Goal: Task Accomplishment & Management: Use online tool/utility

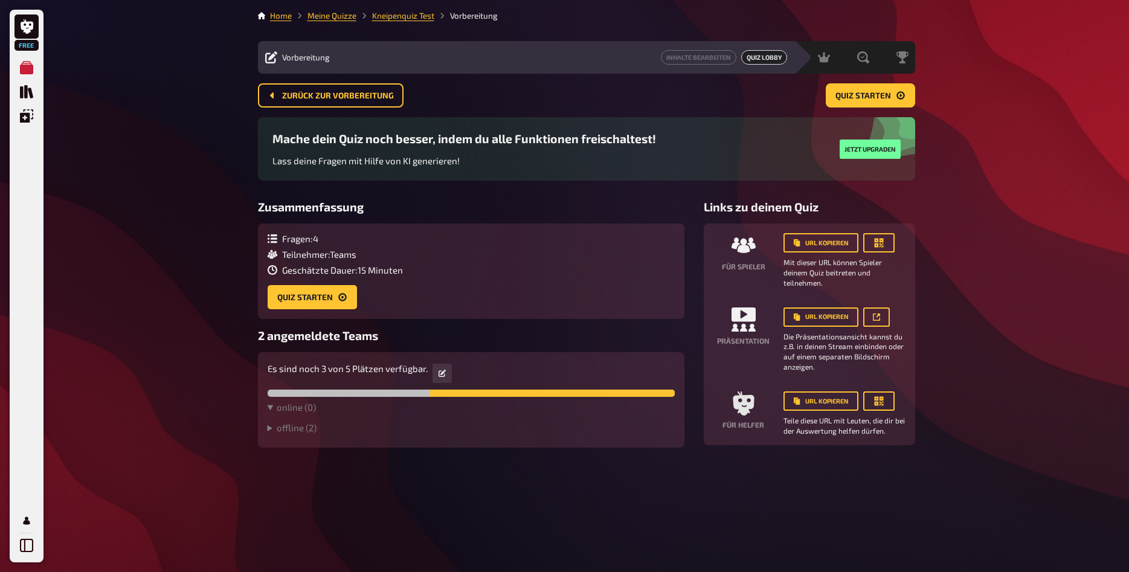
click at [1129, 315] on div "Free Meine Quizze Quiz Sammlung Einblendungen Mein Konto Home Meine Quizze Knei…" at bounding box center [564, 286] width 1129 height 572
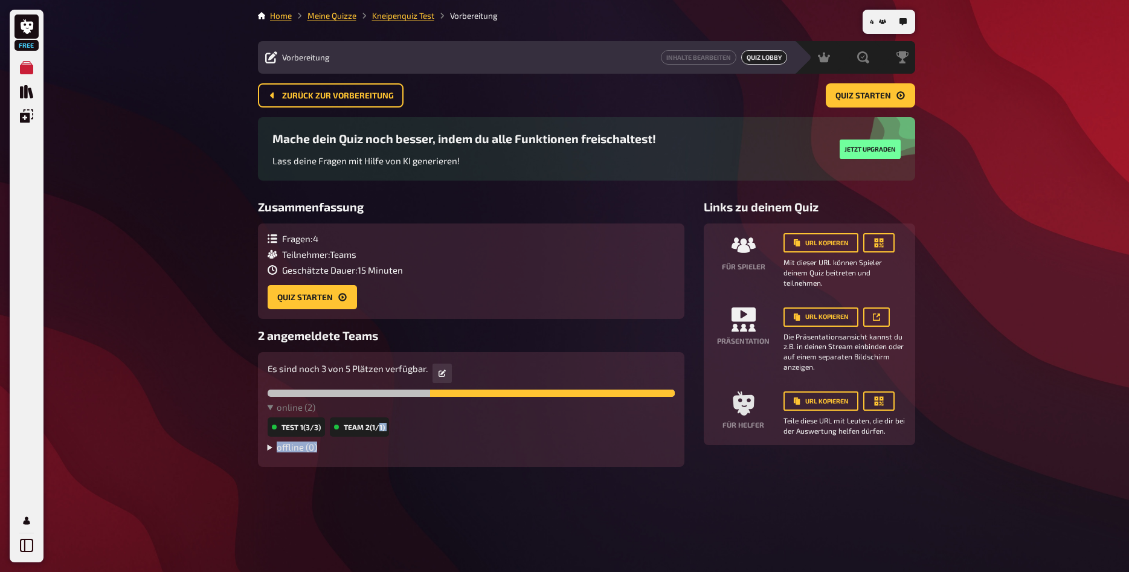
click at [352, 448] on div "online ( 2 ) Test 1 (3/3) Team 2 (1/1) offline ( 0 )" at bounding box center [471, 430] width 407 height 56
click at [362, 470] on div "4 Home Meine Quizze Kneipenquiz Test Vorbereitung Vorbereitung Inhalte Bearbeit…" at bounding box center [586, 286] width 677 height 572
click at [315, 298] on button "Quiz starten" at bounding box center [312, 297] width 89 height 24
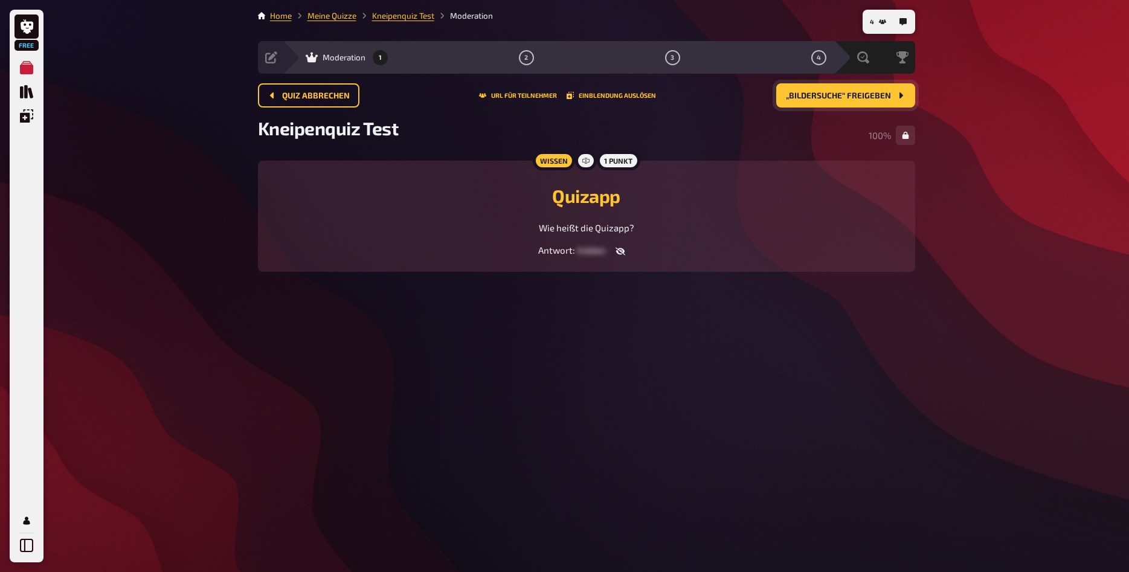
click at [836, 98] on span "„Bildersuche“ freigeben" at bounding box center [838, 96] width 105 height 8
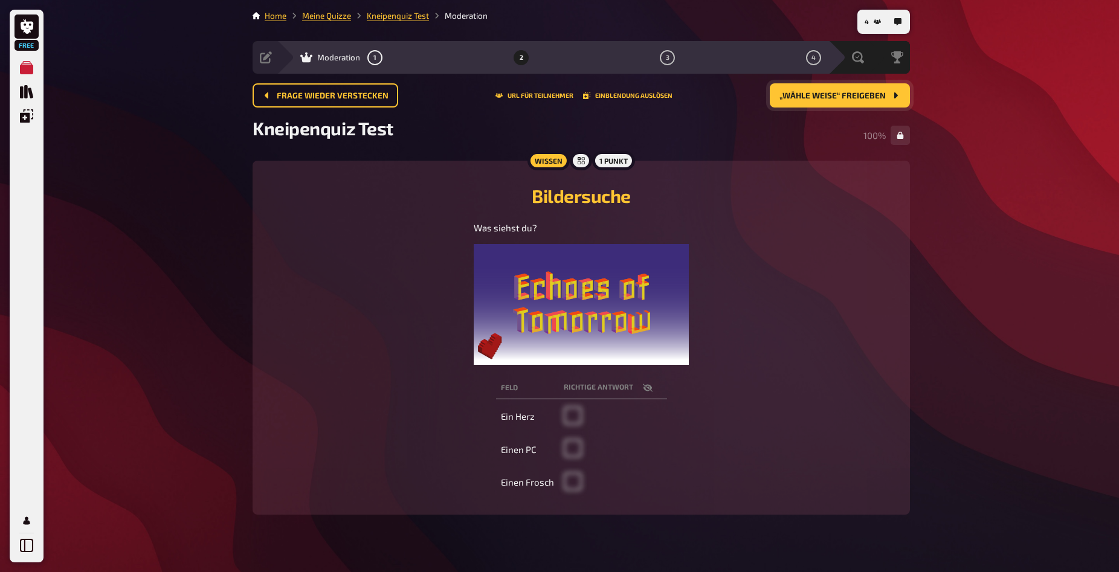
click at [829, 86] on button "„Wähle weise“ freigeben" at bounding box center [840, 95] width 140 height 24
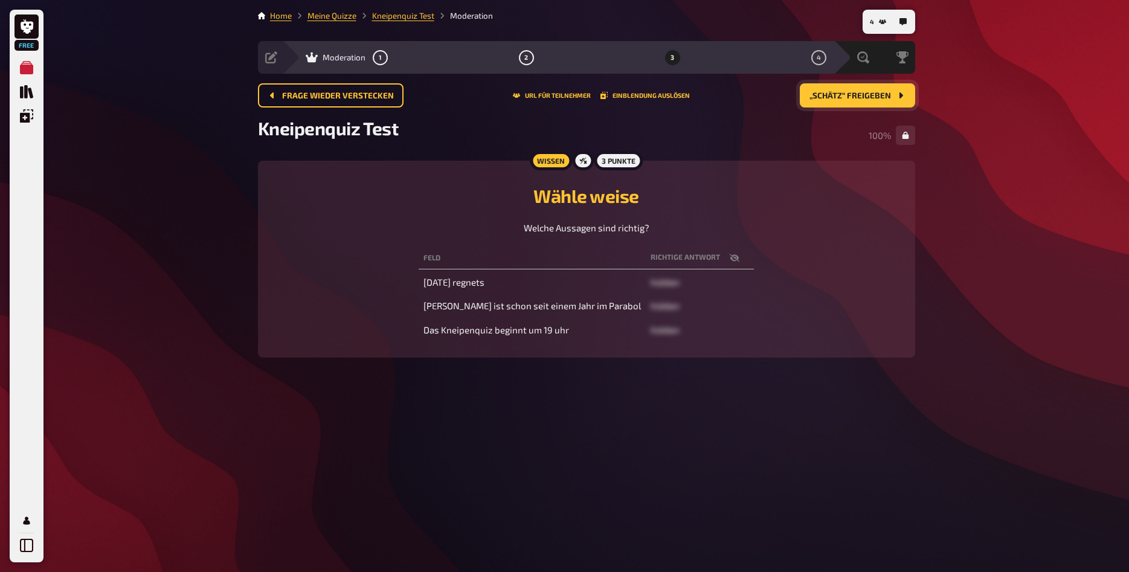
click at [834, 97] on span "„Schätz“ freigeben" at bounding box center [851, 96] width 82 height 8
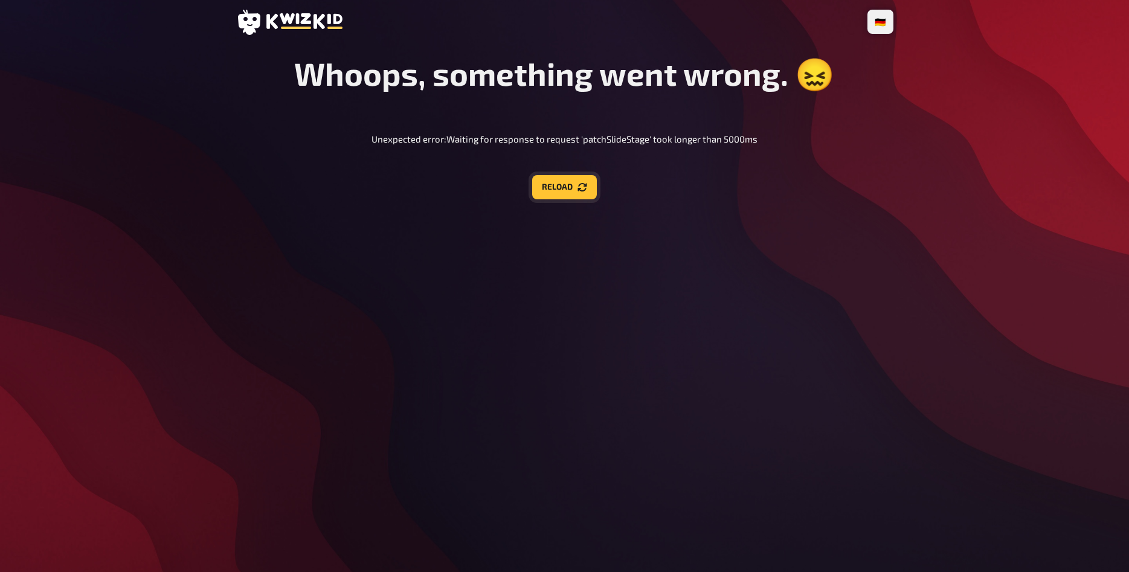
click at [565, 195] on button "Reload" at bounding box center [564, 187] width 65 height 24
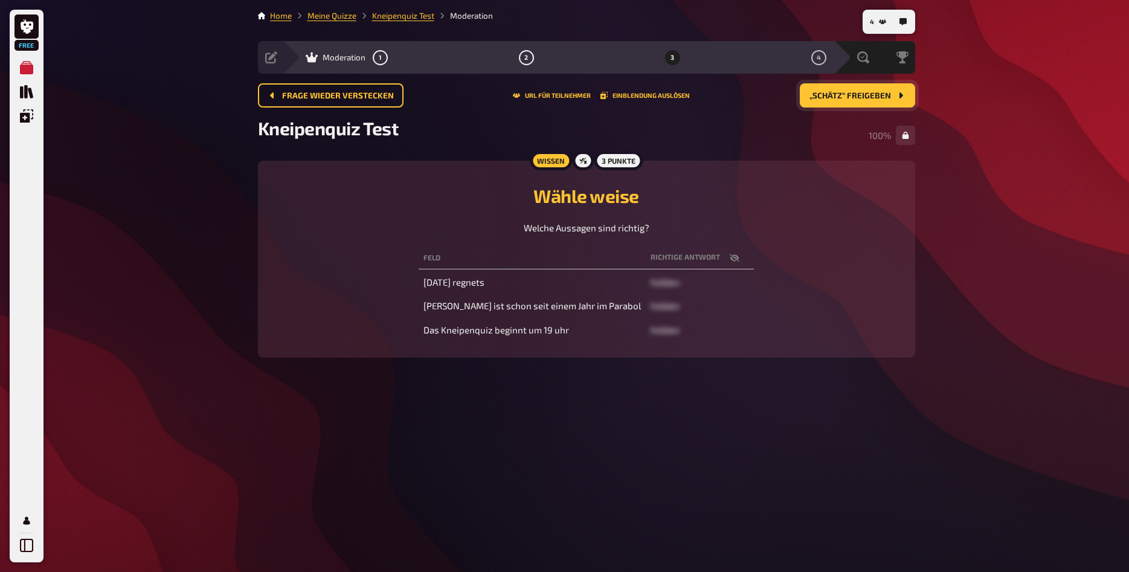
click at [818, 92] on span "„Schätz“ freigeben" at bounding box center [851, 96] width 82 height 8
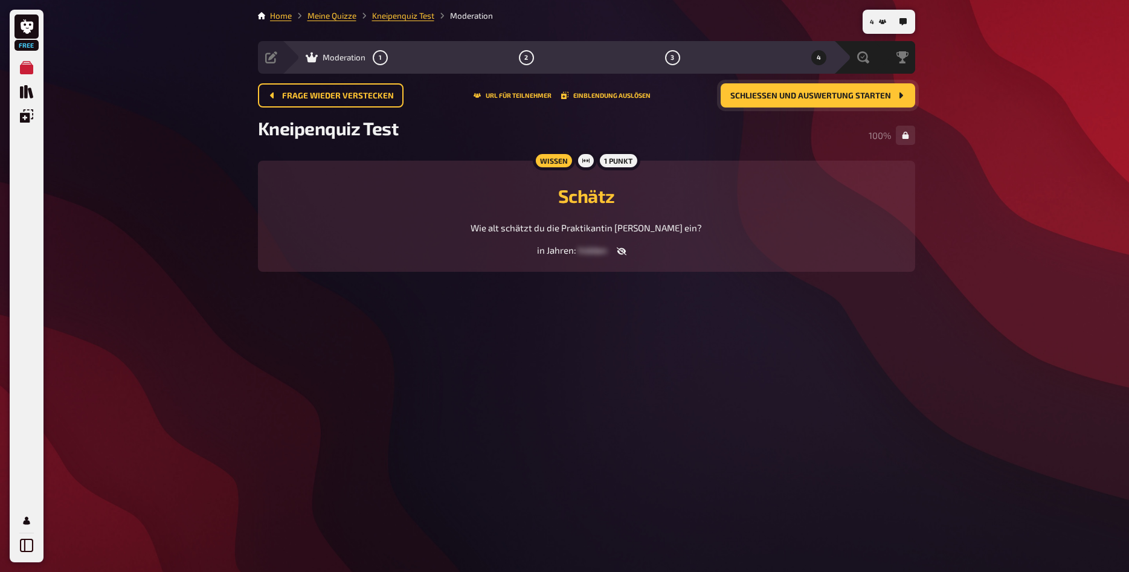
click at [839, 94] on span "Schließen und Auswertung starten" at bounding box center [811, 96] width 161 height 8
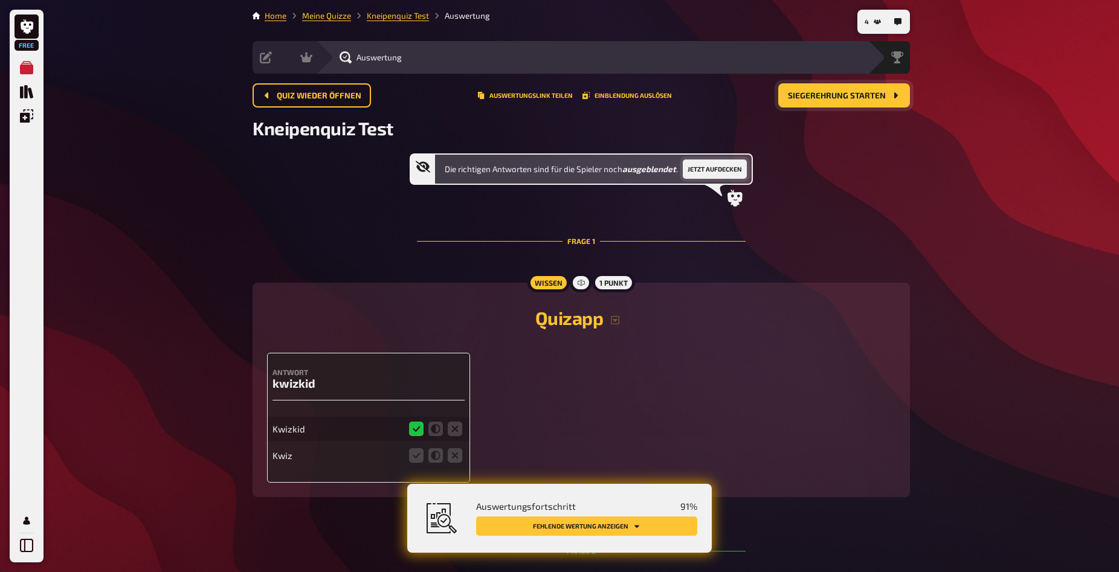
click at [705, 171] on button "Jetzt aufdecken" at bounding box center [715, 169] width 64 height 19
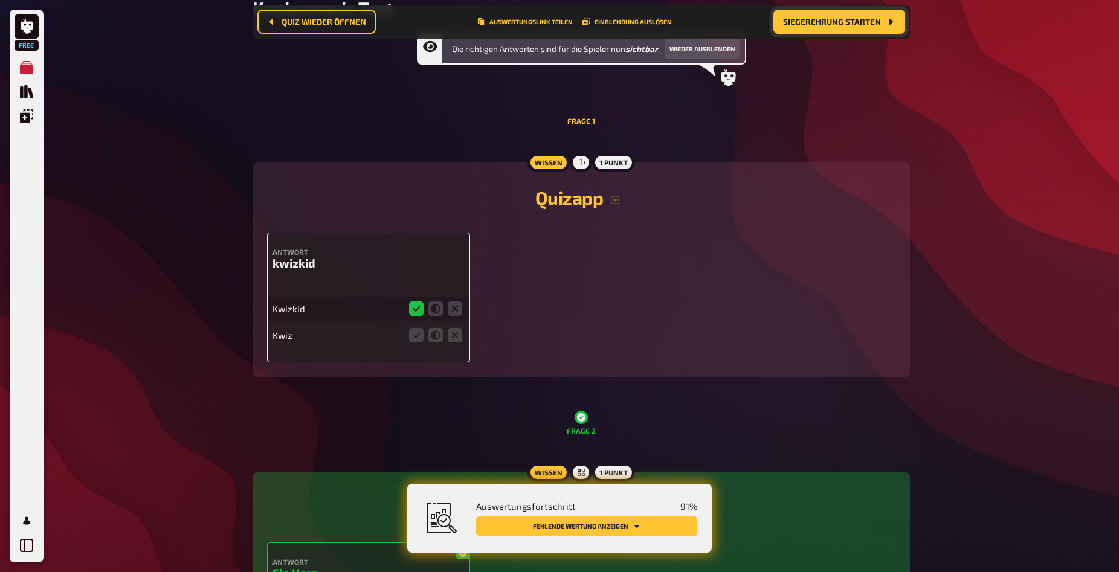
scroll to position [131, 0]
click at [435, 336] on icon at bounding box center [435, 335] width 15 height 15
click at [0, 0] on input "radio" at bounding box center [0, 0] width 0 height 0
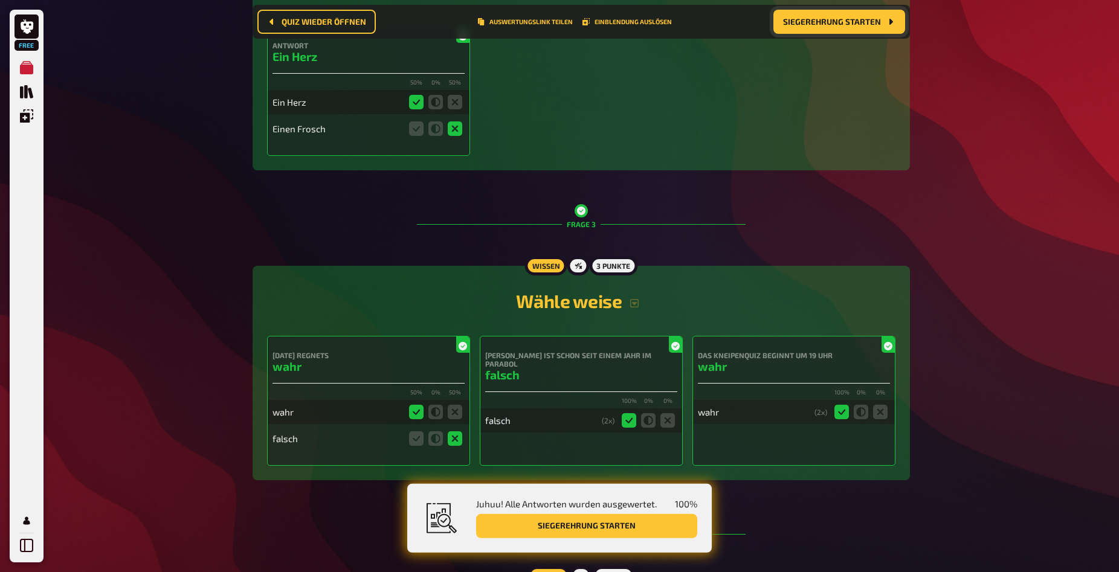
scroll to position [511, 0]
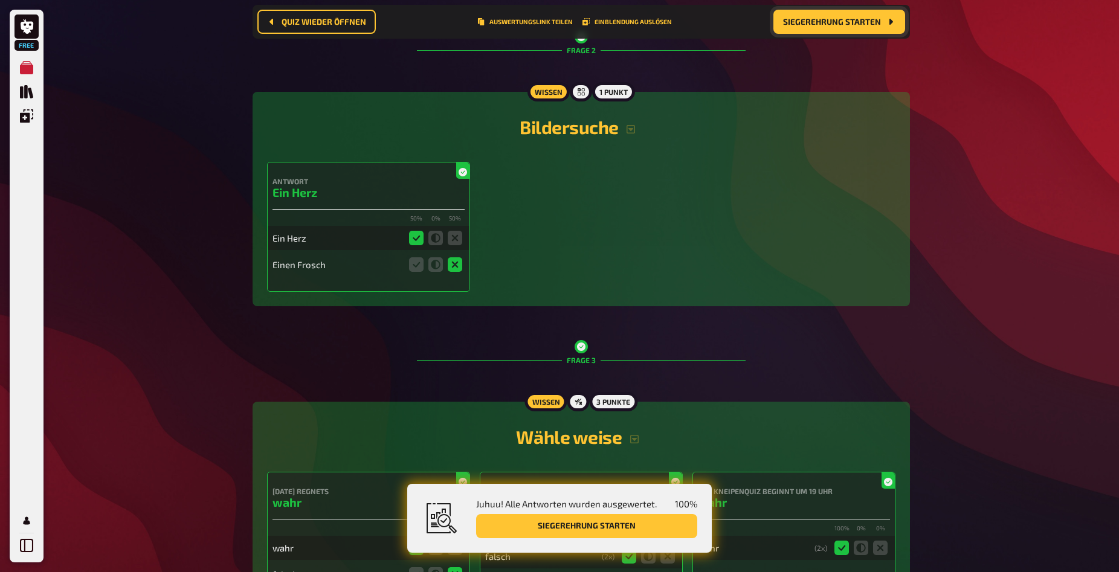
click at [806, 29] on button "Siegerehrung starten" at bounding box center [840, 22] width 132 height 24
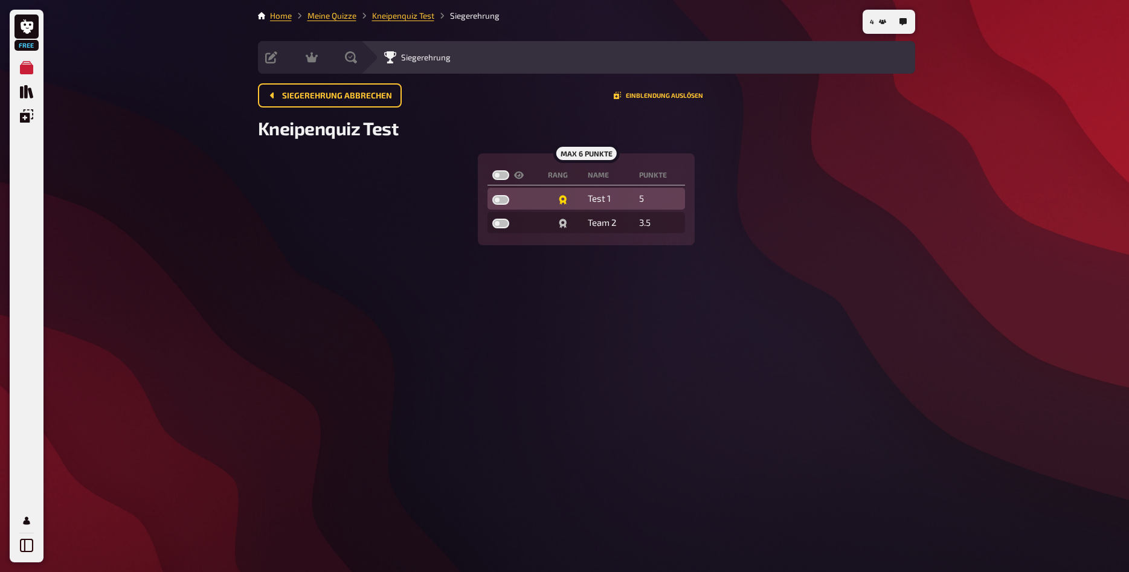
click at [504, 202] on label at bounding box center [501, 200] width 17 height 10
click at [493, 195] on input "checkbox" at bounding box center [492, 195] width 1 height 1
checkbox input "true"
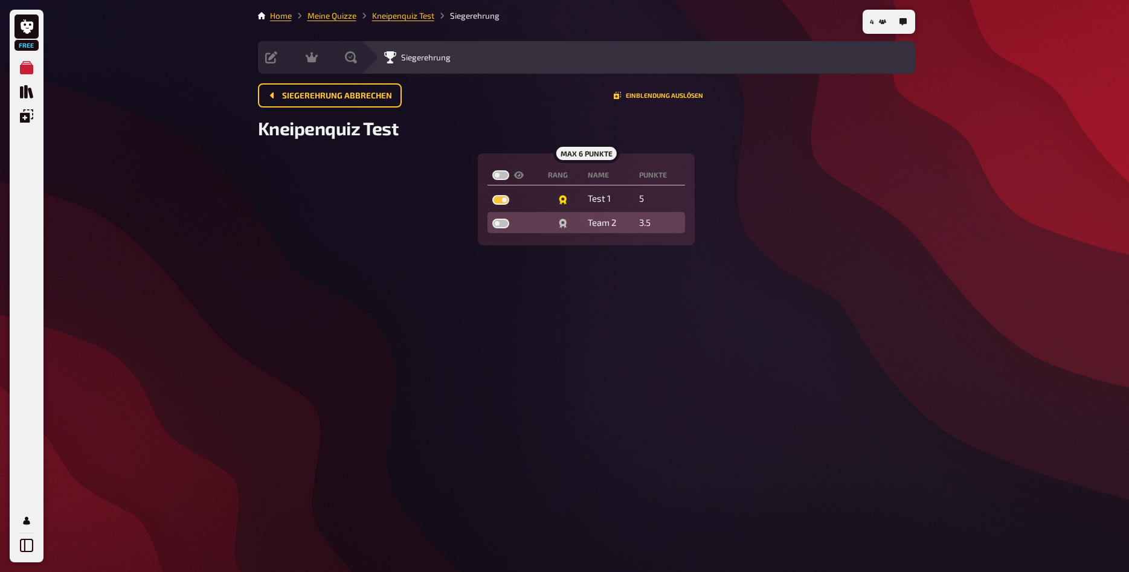
click at [499, 222] on label at bounding box center [501, 224] width 17 height 10
click at [493, 219] on input "checkbox" at bounding box center [492, 218] width 1 height 1
checkbox input "true"
click at [320, 18] on link "Meine Quizze" at bounding box center [332, 16] width 49 height 10
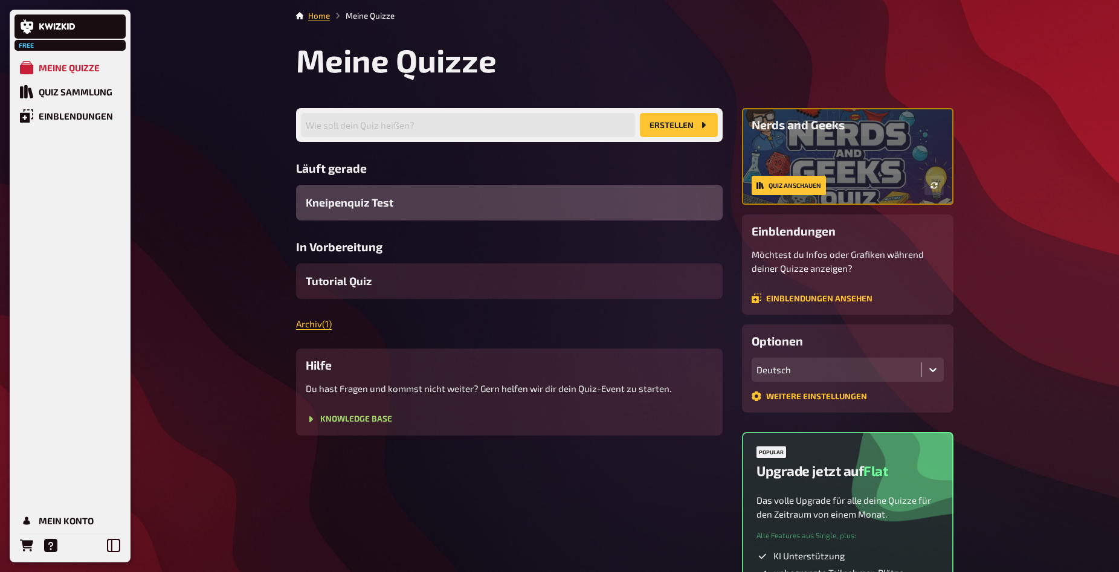
click at [351, 204] on span "Kneipenquiz Test" at bounding box center [350, 203] width 88 height 16
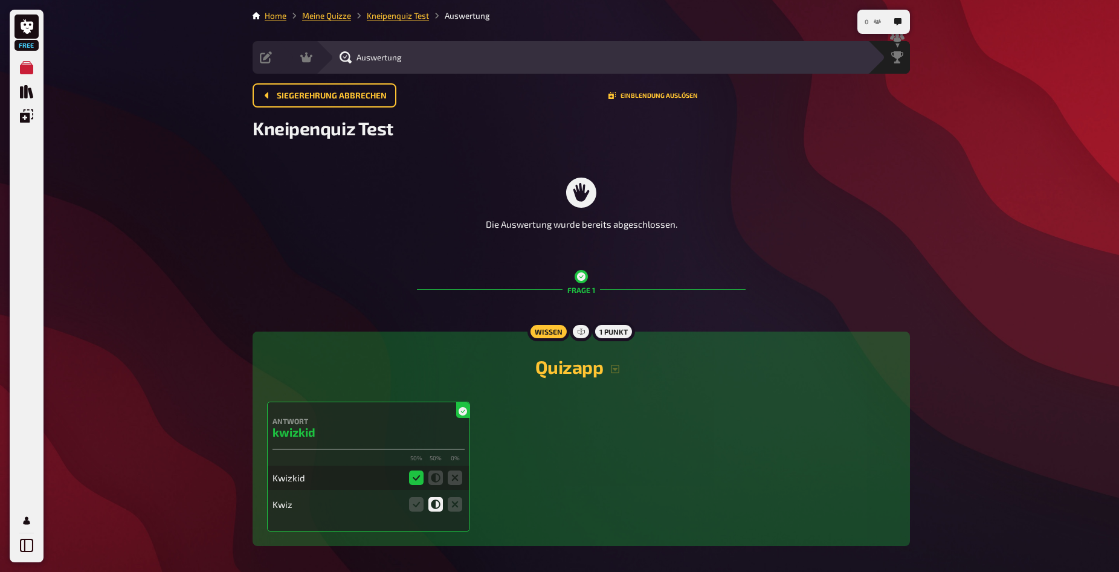
click at [877, 19] on icon "button" at bounding box center [877, 21] width 7 height 7
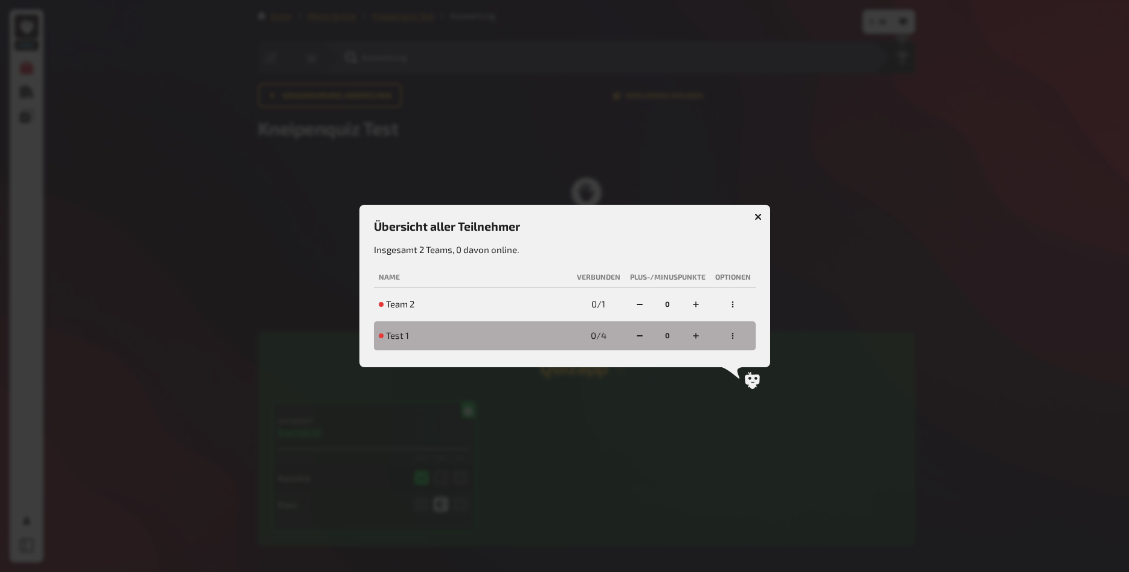
click at [736, 308] on icon "button" at bounding box center [732, 304] width 7 height 7
click at [757, 208] on button "button" at bounding box center [758, 216] width 19 height 19
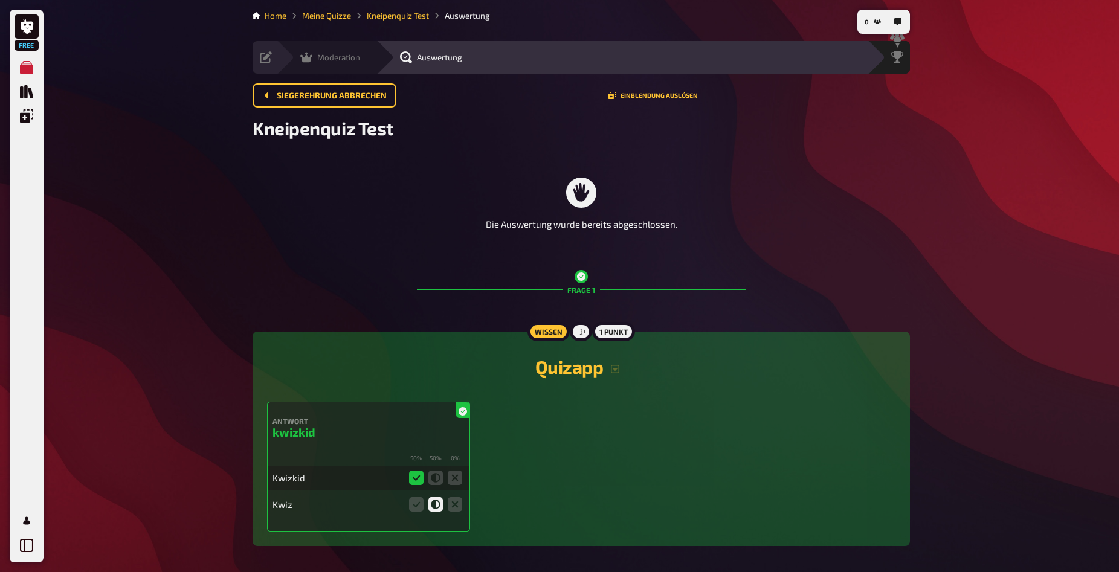
click at [282, 53] on div "Moderation undefined" at bounding box center [327, 57] width 100 height 33
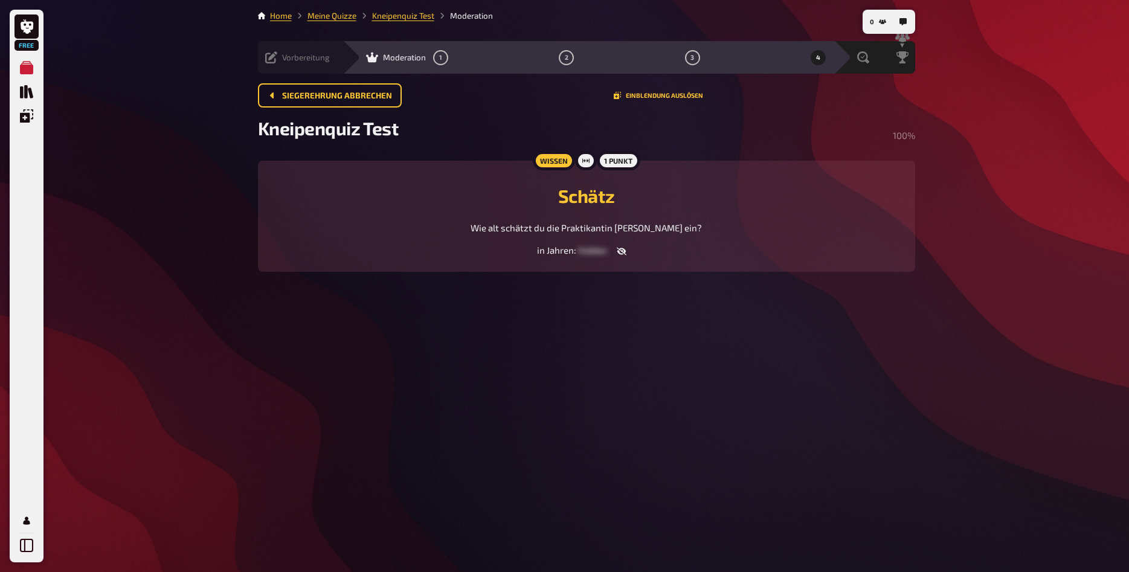
click at [274, 53] on icon at bounding box center [271, 57] width 12 height 12
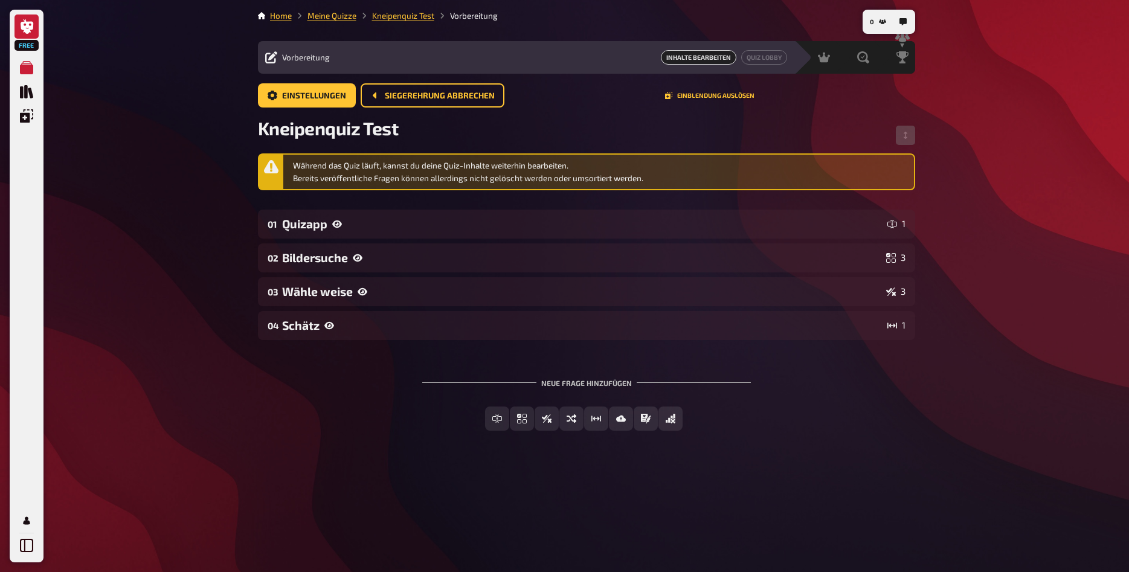
click at [19, 27] on link at bounding box center [27, 27] width 24 height 24
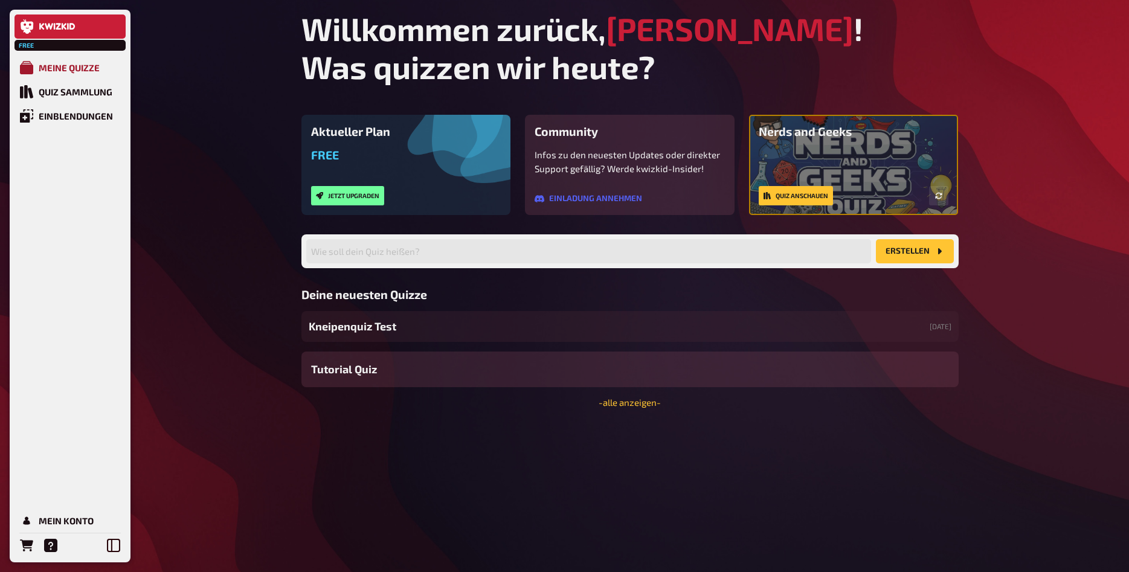
click at [93, 65] on div "Meine Quizze" at bounding box center [69, 67] width 61 height 11
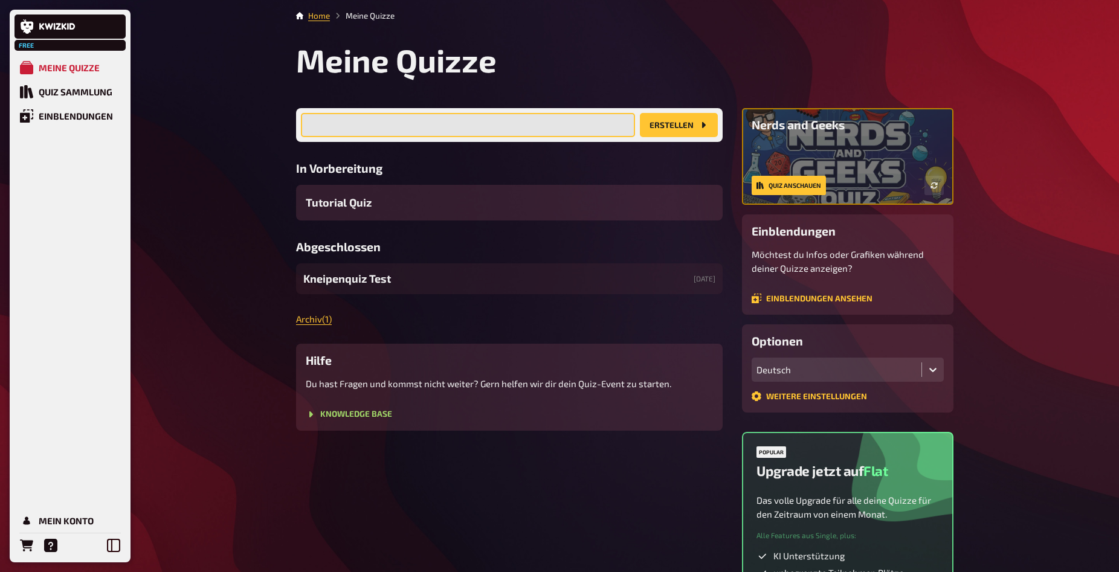
click at [505, 135] on input "text" at bounding box center [468, 125] width 334 height 24
type input "test 2"
click at [640, 113] on button "Erstellen" at bounding box center [679, 125] width 78 height 24
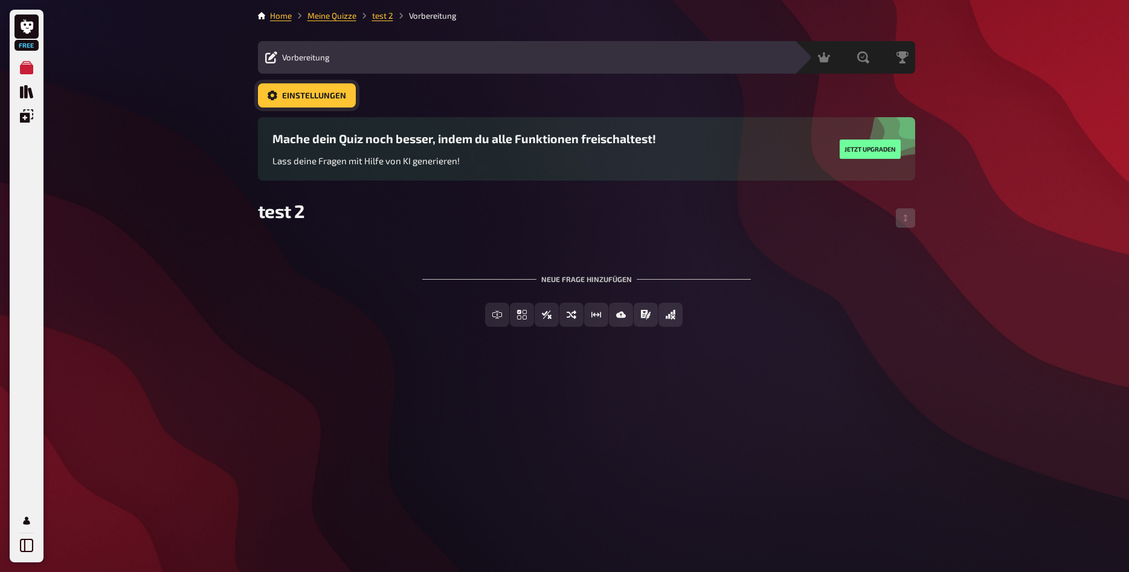
click at [291, 88] on link "Einstellungen" at bounding box center [307, 95] width 98 height 24
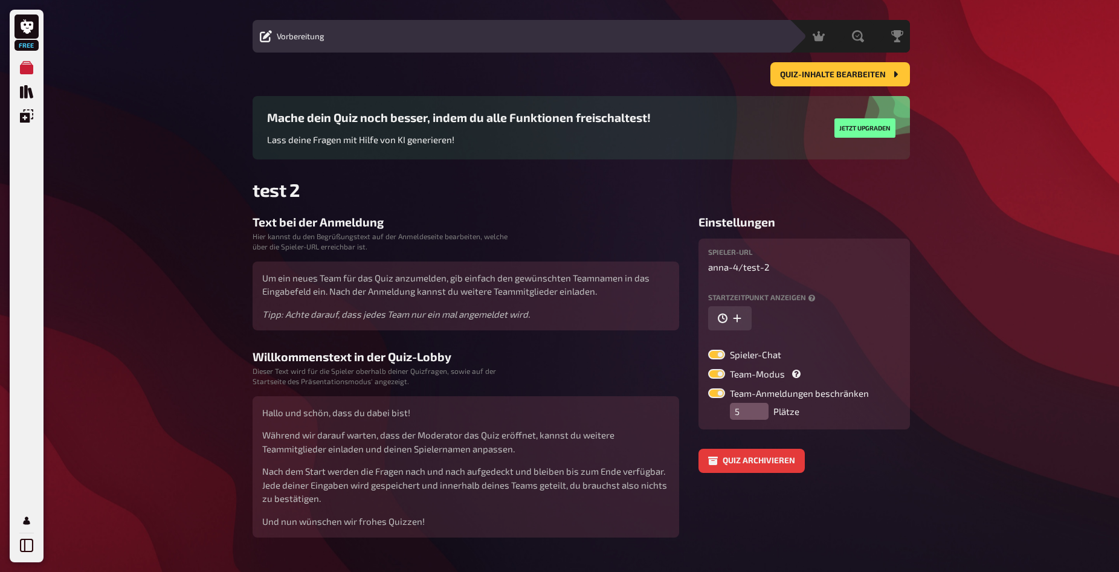
scroll to position [45, 0]
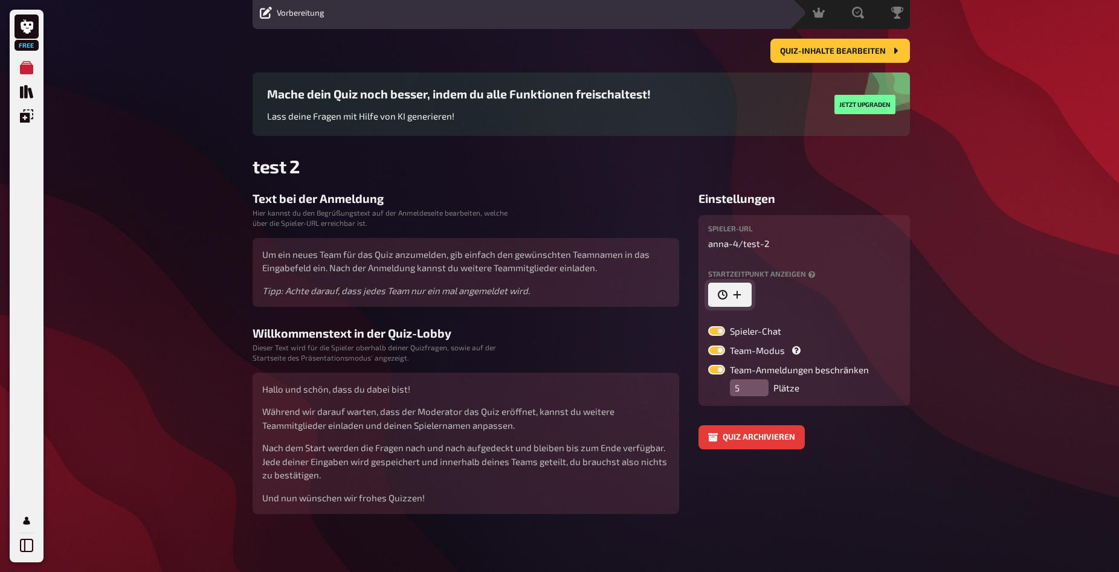
click at [741, 297] on icon "button" at bounding box center [737, 295] width 10 height 10
type input "6"
click at [760, 387] on input "6" at bounding box center [749, 388] width 39 height 17
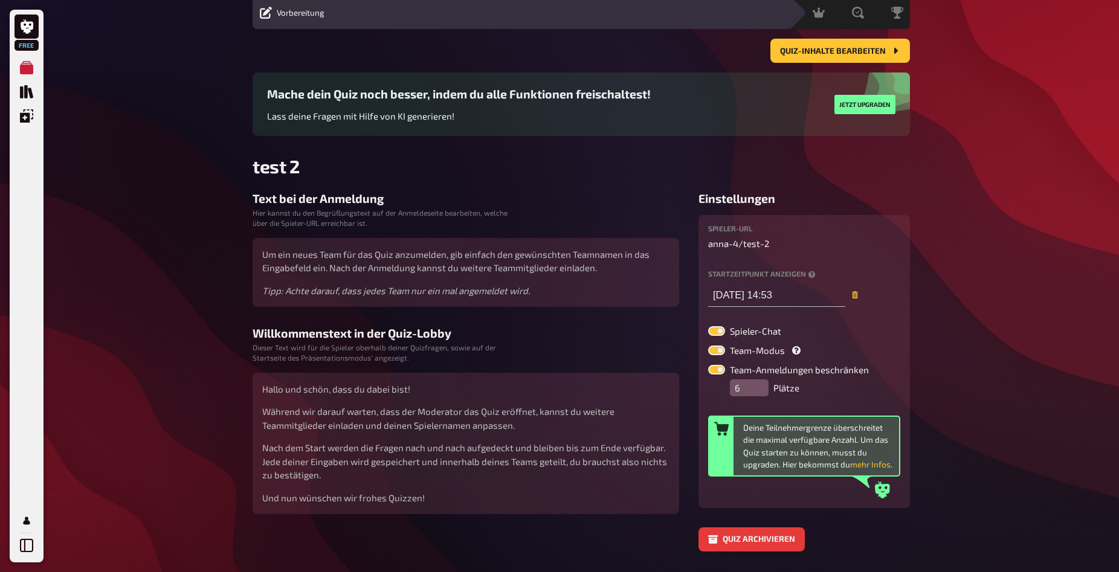
click at [764, 351] on label "Team-Modus" at bounding box center [755, 351] width 95 height 10
click at [708, 346] on input "Team-Modus" at bounding box center [708, 345] width 1 height 1
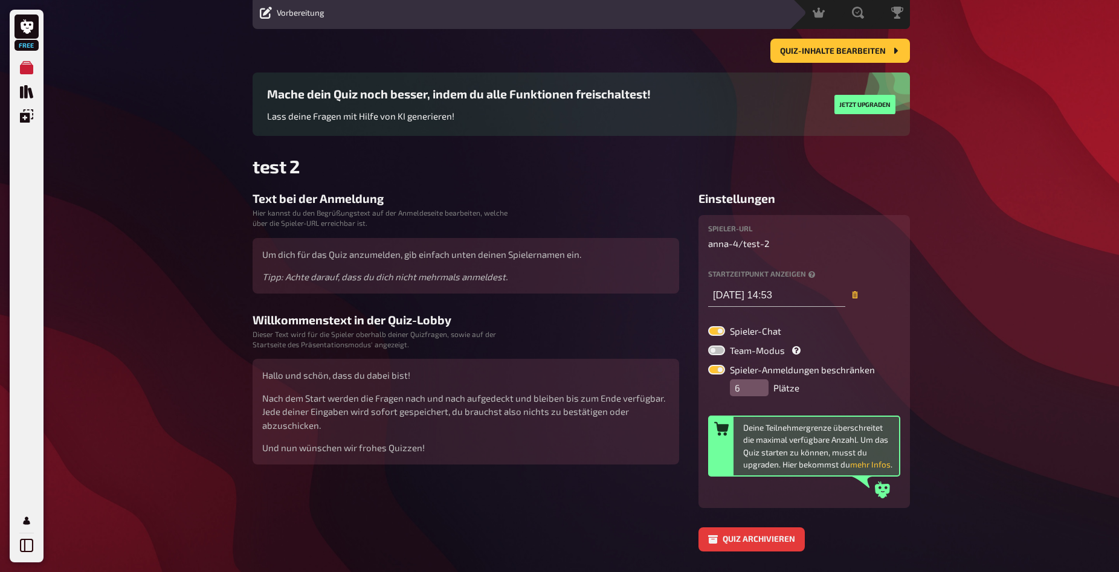
click at [764, 351] on label "Team-Modus" at bounding box center [755, 351] width 95 height 10
click at [708, 346] on input "Team-Modus" at bounding box center [708, 345] width 1 height 1
checkbox input "true"
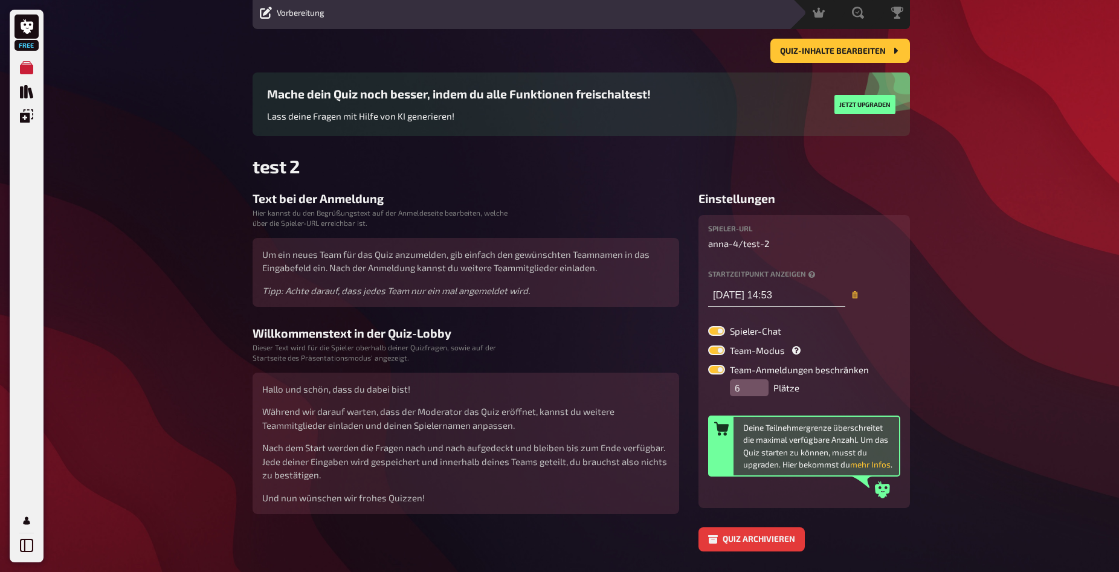
click at [746, 372] on label "Team-Anmeldungen beschränken" at bounding box center [788, 370] width 161 height 10
click at [708, 365] on input "Team-Anmeldungen beschränken" at bounding box center [708, 364] width 1 height 1
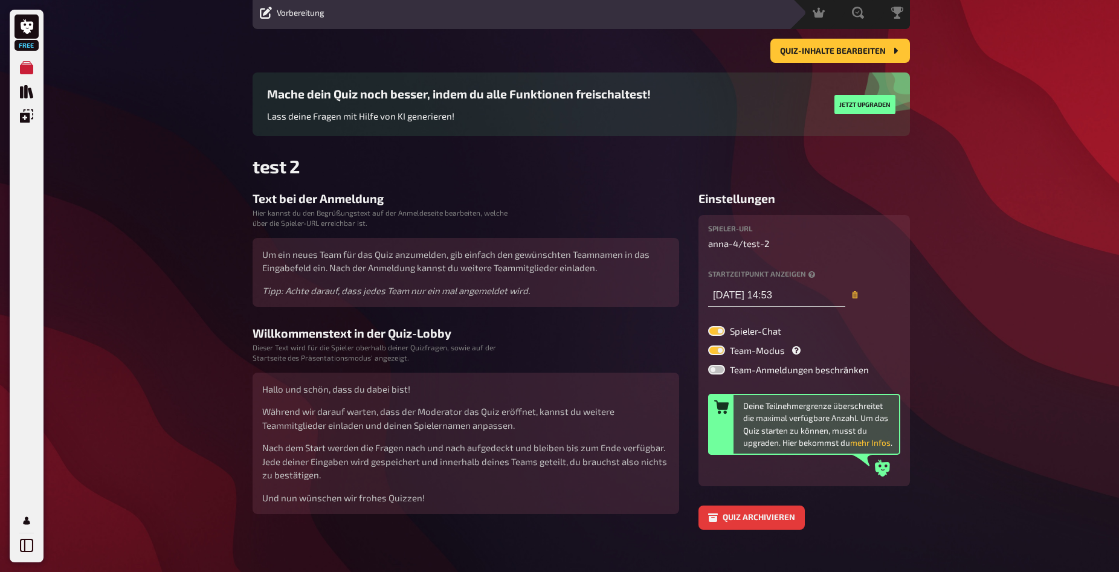
click at [746, 372] on label "Team-Anmeldungen beschränken" at bounding box center [788, 370] width 161 height 10
click at [708, 365] on input "Team-Anmeldungen beschränken" at bounding box center [708, 364] width 1 height 1
checkbox input "true"
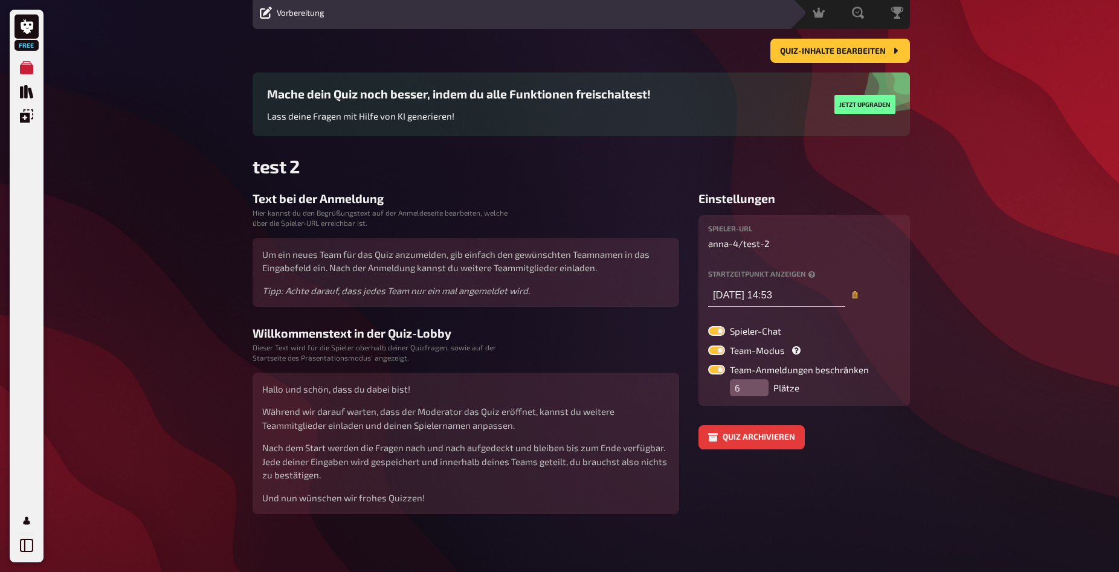
click at [761, 384] on input "6" at bounding box center [749, 388] width 39 height 17
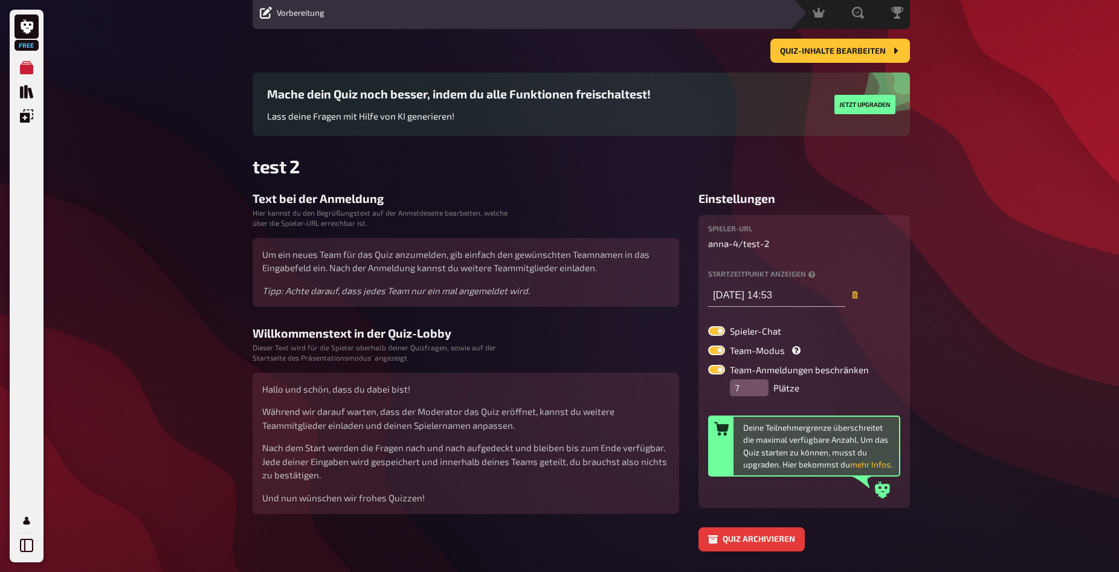
click at [760, 387] on input "7" at bounding box center [749, 388] width 39 height 17
click at [760, 390] on input "6" at bounding box center [749, 388] width 39 height 17
click at [760, 390] on input "5" at bounding box center [749, 388] width 39 height 17
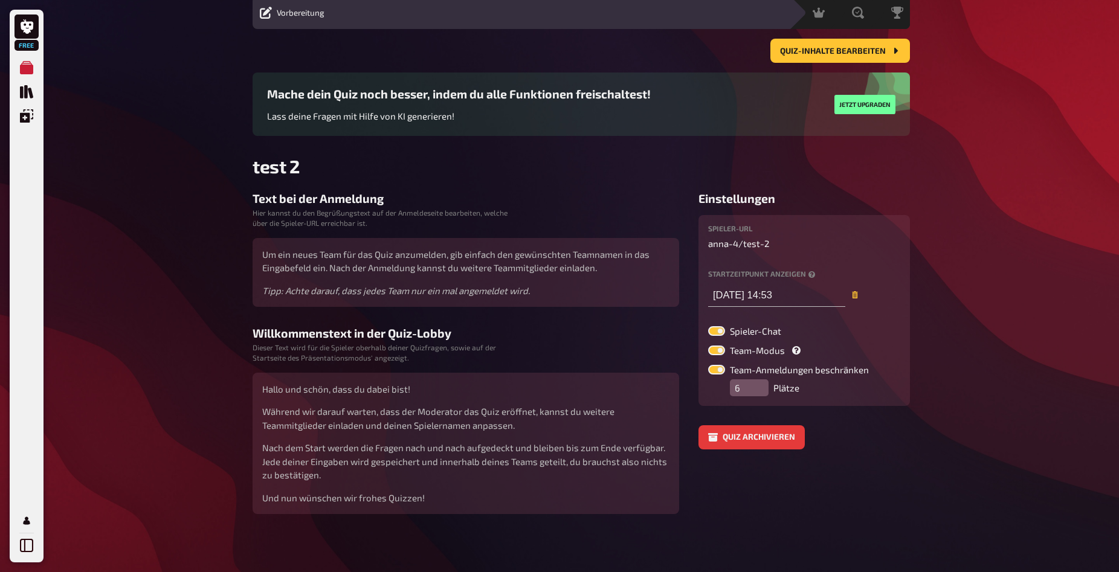
click at [761, 385] on input "6" at bounding box center [749, 388] width 39 height 17
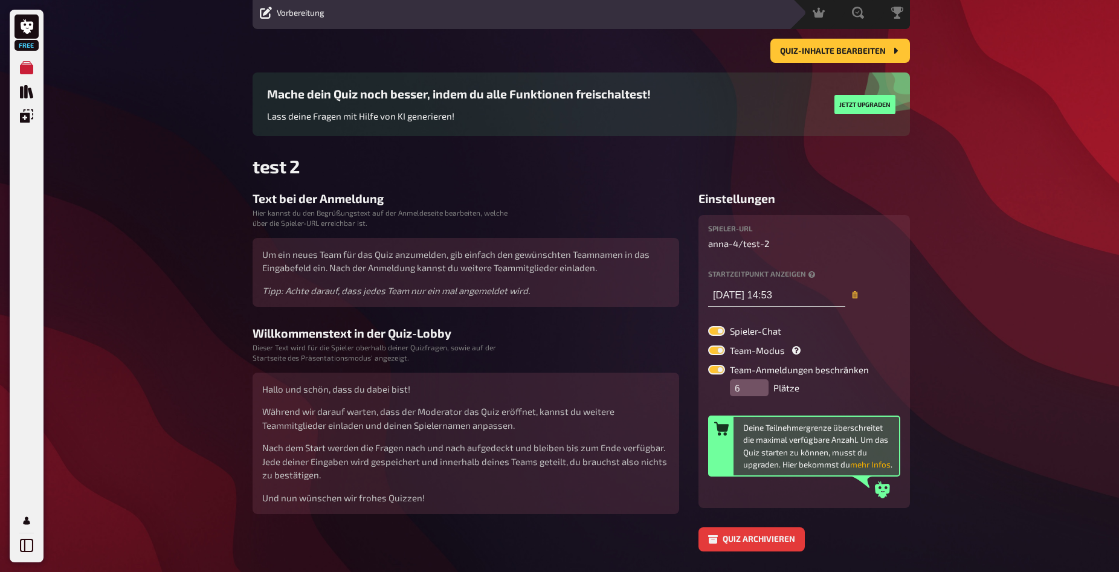
click at [864, 461] on button "mehr Infos" at bounding box center [870, 465] width 40 height 12
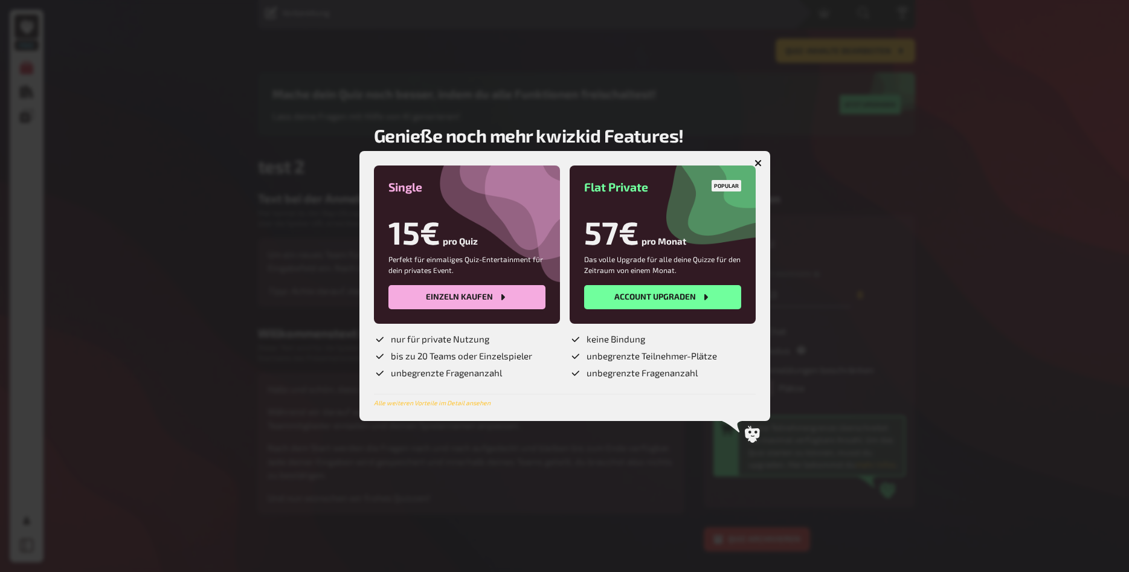
click at [764, 158] on button "button" at bounding box center [758, 162] width 19 height 19
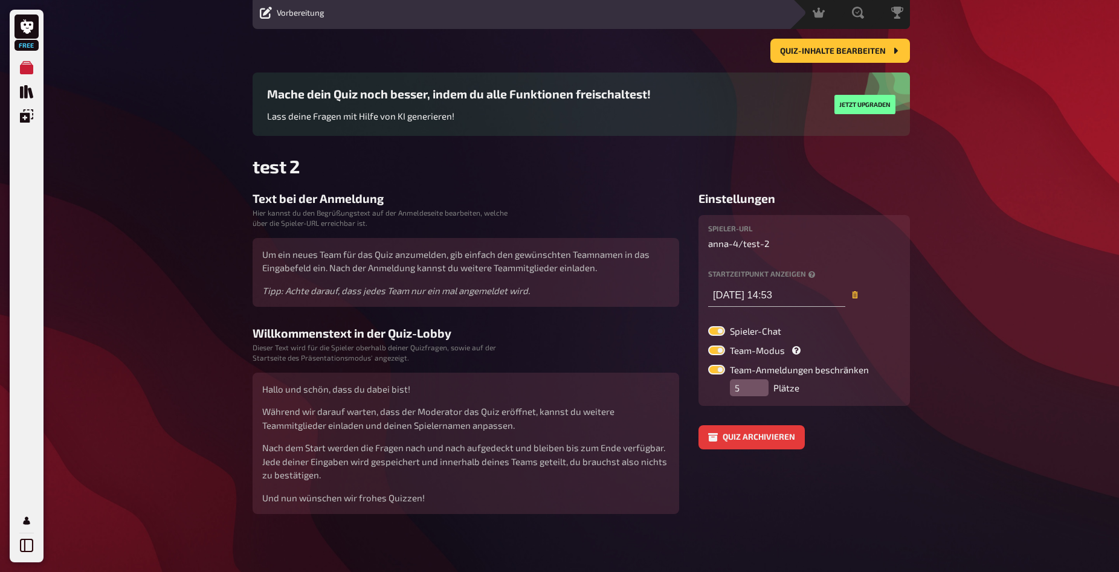
type input "5"
click at [759, 390] on input "5" at bounding box center [749, 388] width 39 height 17
click at [714, 332] on label at bounding box center [716, 331] width 17 height 10
click at [708, 326] on input "Spieler-Chat" at bounding box center [708, 326] width 1 height 1
click at [714, 332] on label at bounding box center [716, 331] width 17 height 10
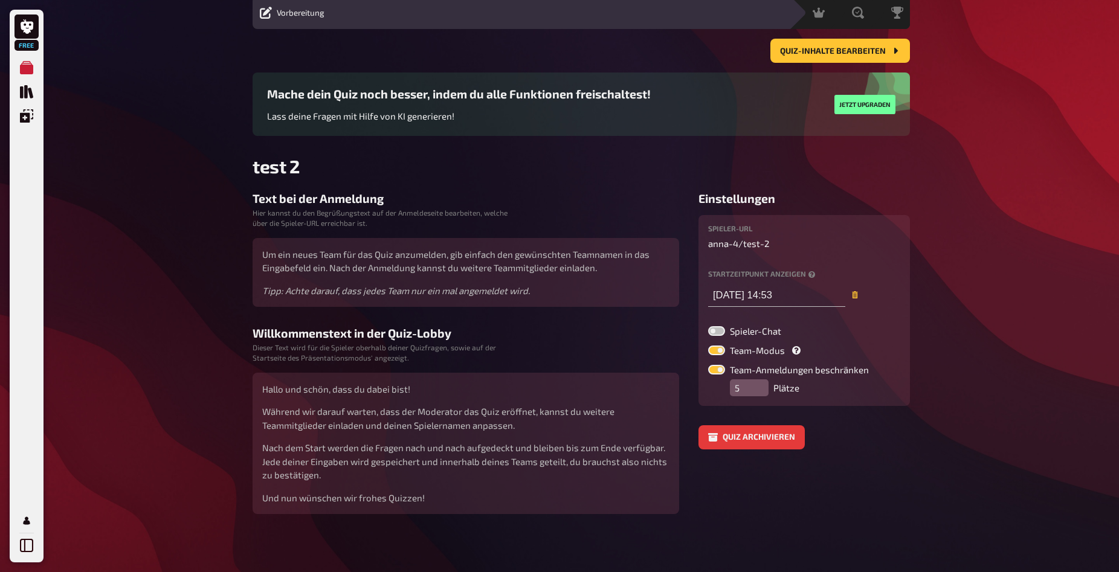
click at [708, 326] on input "Spieler-Chat" at bounding box center [708, 326] width 1 height 1
checkbox input "true"
click at [824, 56] on button "Quiz-Inhalte bearbeiten" at bounding box center [841, 51] width 140 height 24
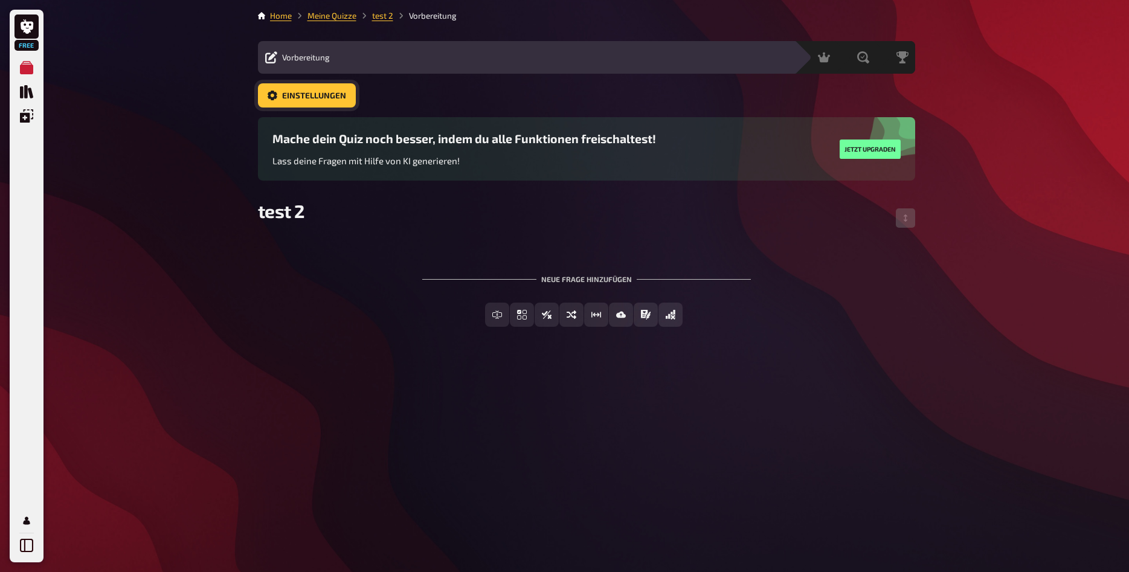
click at [300, 86] on link "Einstellungen" at bounding box center [307, 95] width 98 height 24
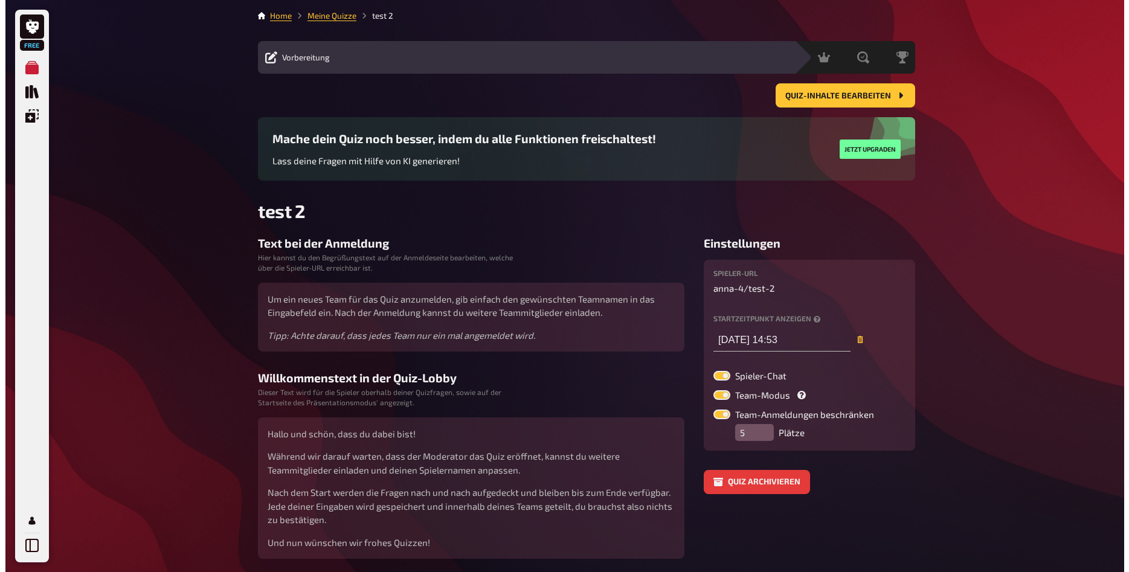
scroll to position [45, 0]
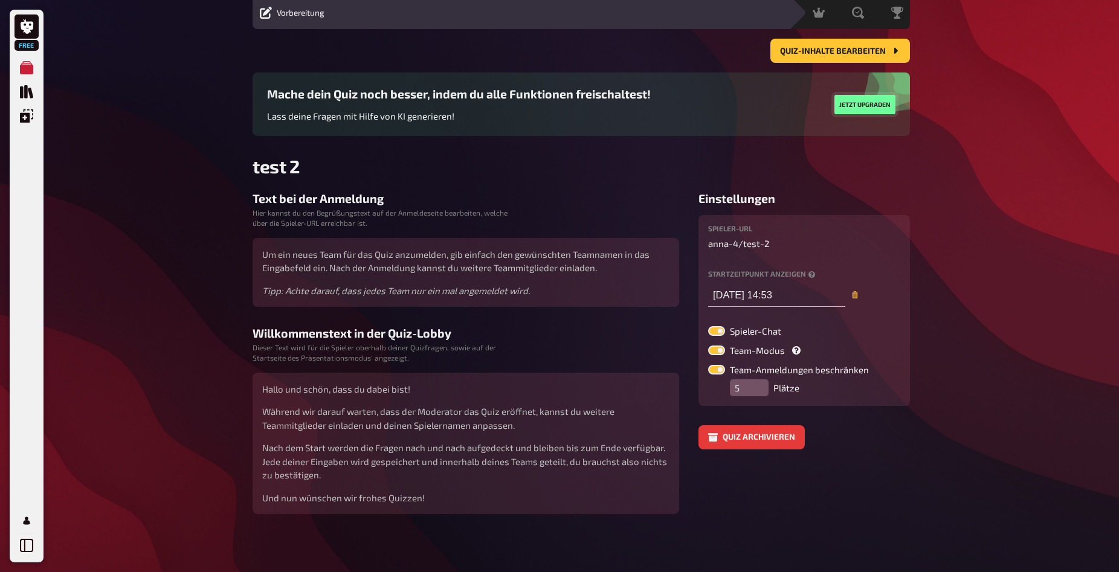
click at [880, 99] on button "Jetzt upgraden" at bounding box center [865, 104] width 61 height 19
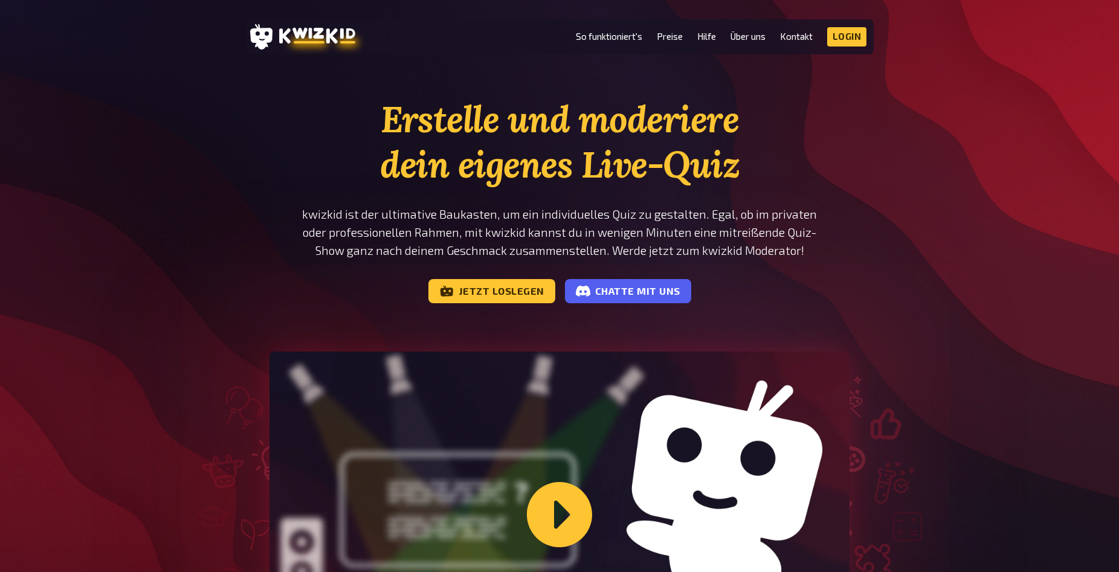
scroll to position [62, 0]
